Goal: Information Seeking & Learning: Learn about a topic

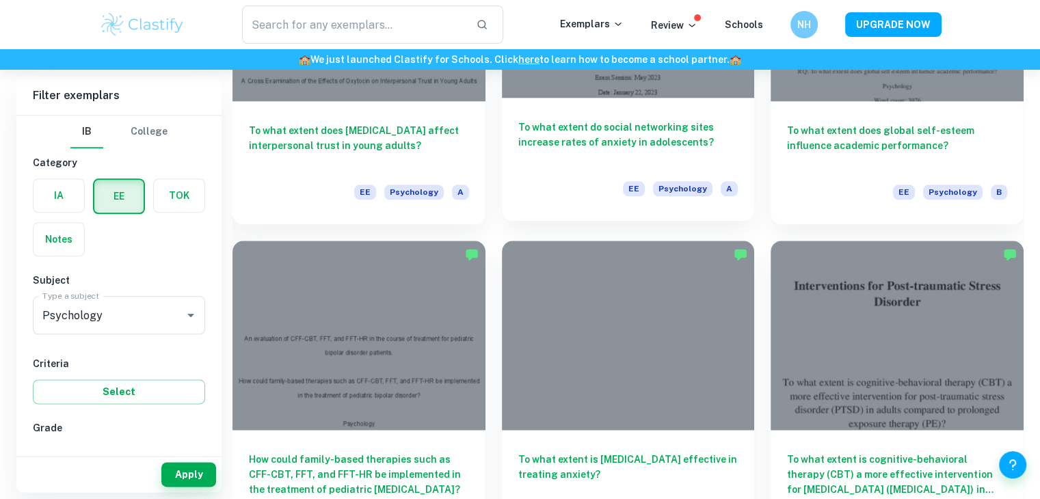
scroll to position [1577, 0]
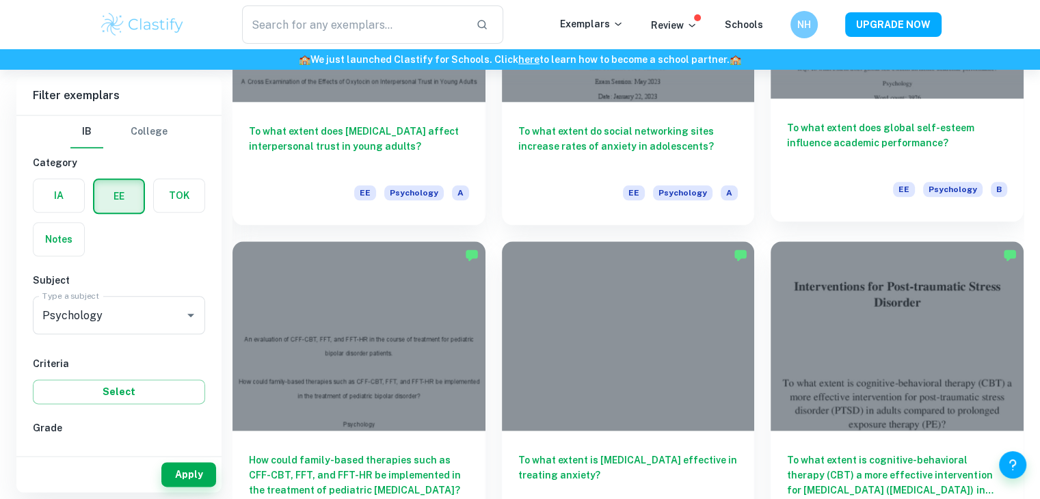
click at [815, 155] on h6 "To what extent does global self-esteem influence academic performance?" at bounding box center [897, 142] width 220 height 45
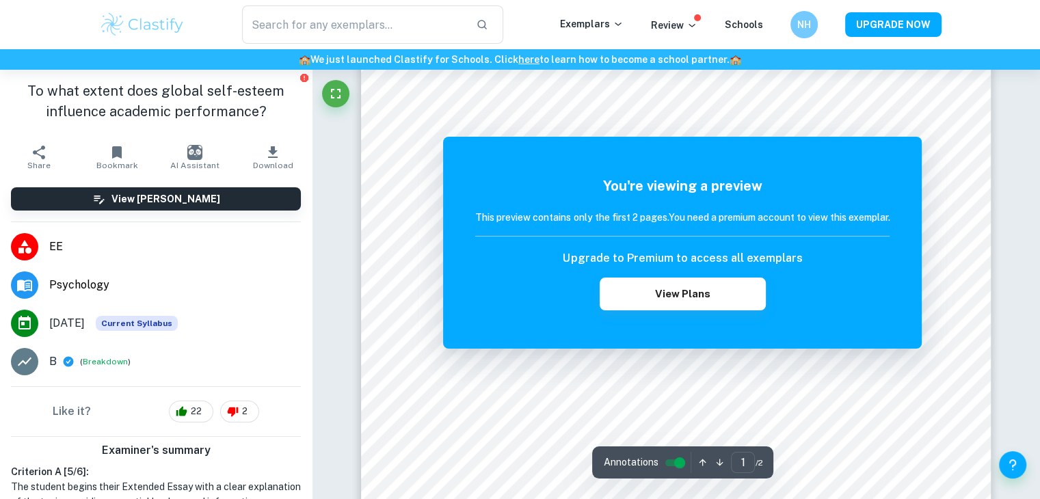
scroll to position [284, 0]
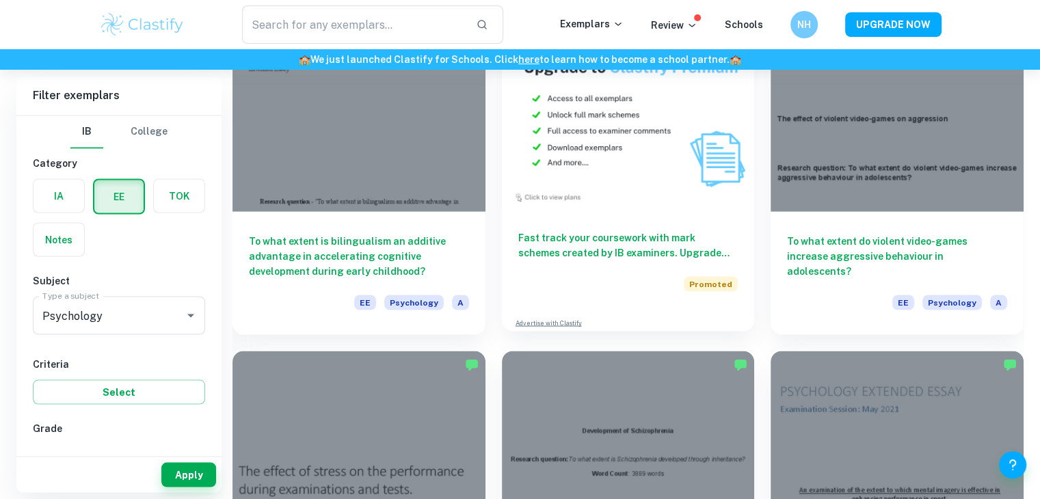
scroll to position [2455, 0]
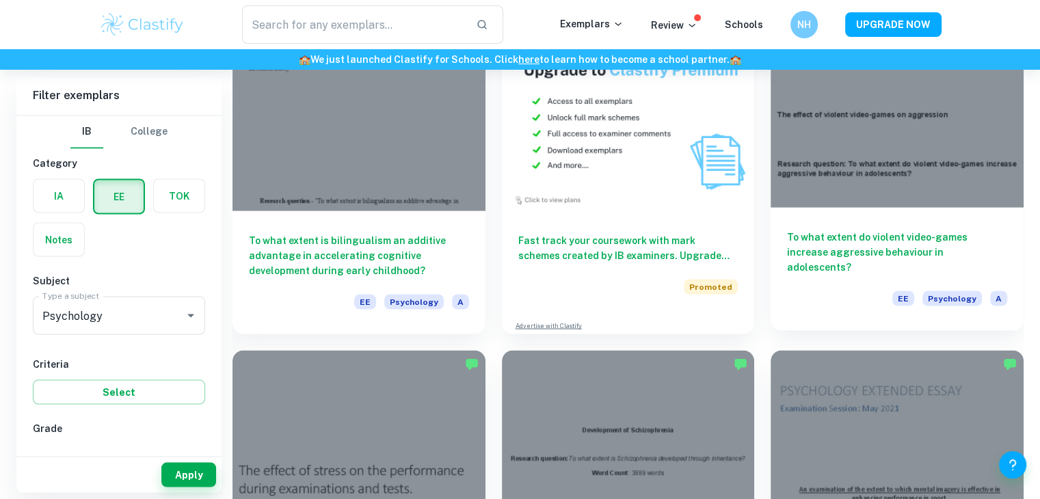
click at [798, 150] on div at bounding box center [896, 112] width 253 height 189
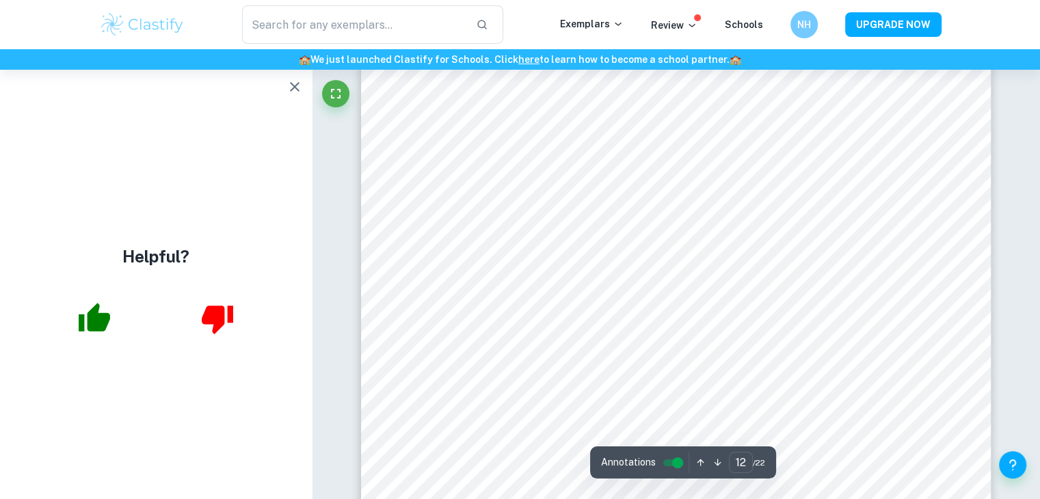
scroll to position [10387, 0]
click at [308, 85] on button "button" at bounding box center [294, 86] width 27 height 27
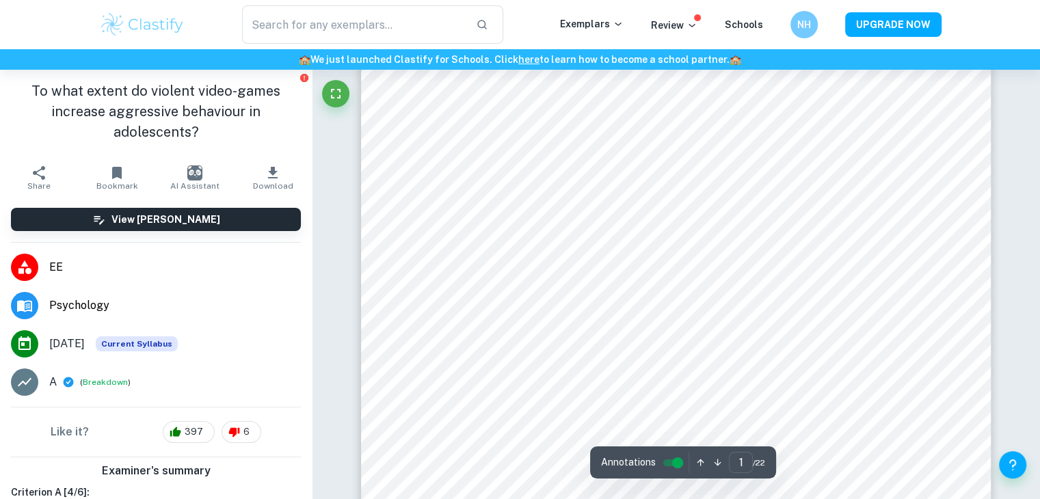
scroll to position [0, 0]
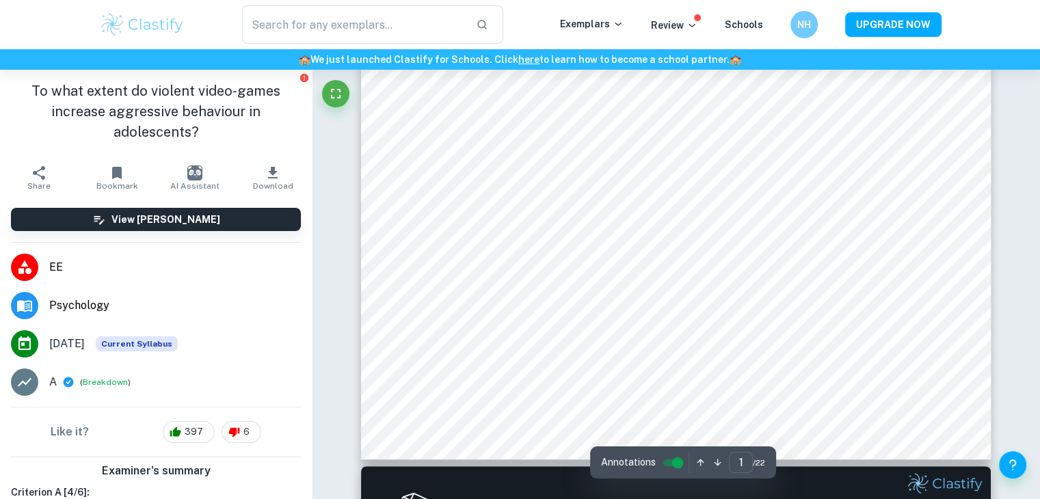
type input "2"
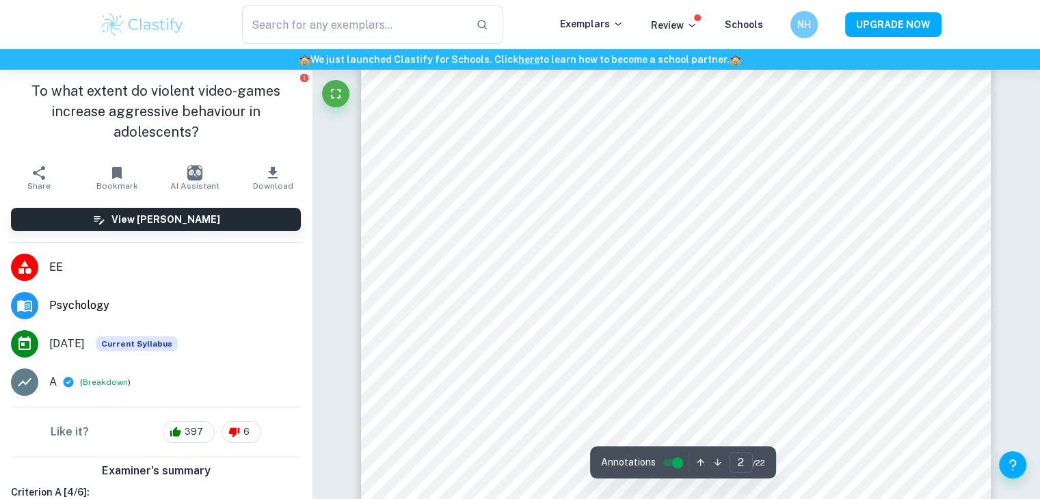
scroll to position [1319, 0]
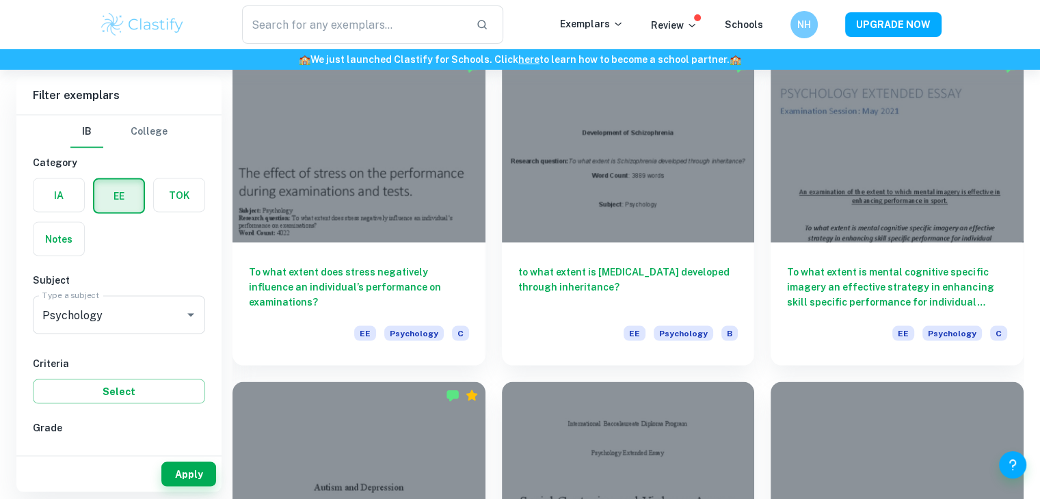
scroll to position [2753, 0]
